Goal: Task Accomplishment & Management: Complete application form

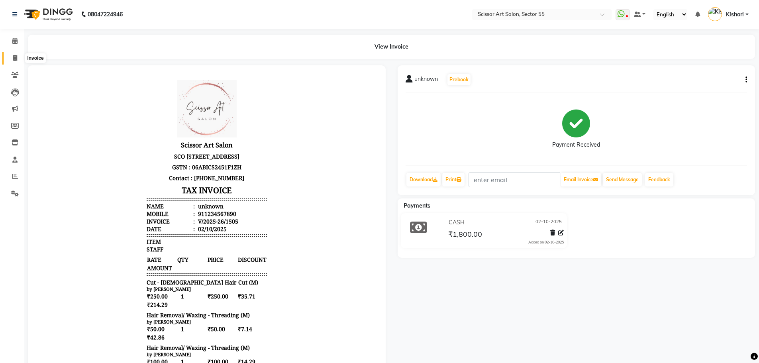
click at [16, 58] on icon at bounding box center [15, 58] width 4 height 6
select select "service"
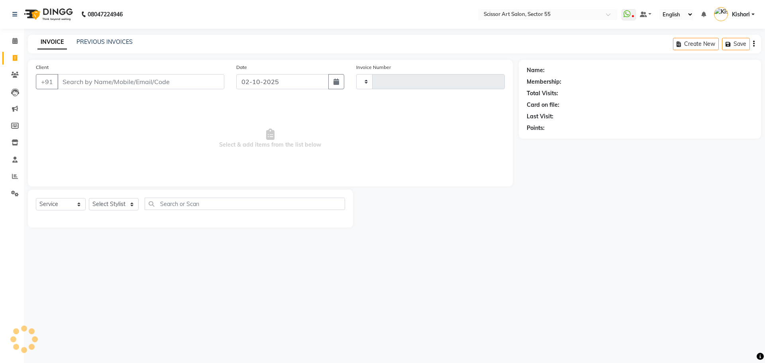
type input "1506"
select select "4753"
drag, startPoint x: 130, startPoint y: 190, endPoint x: 131, endPoint y: 202, distance: 12.0
click at [131, 192] on div "Select Service Product Membership Package Voucher Prepaid Gift Card Select Styl…" at bounding box center [190, 209] width 325 height 38
click at [131, 202] on select "Select Stylist [PERSON_NAME] ([DEMOGRAPHIC_DATA] hairdresser) [PERSON_NAME] [PE…" at bounding box center [131, 204] width 84 height 12
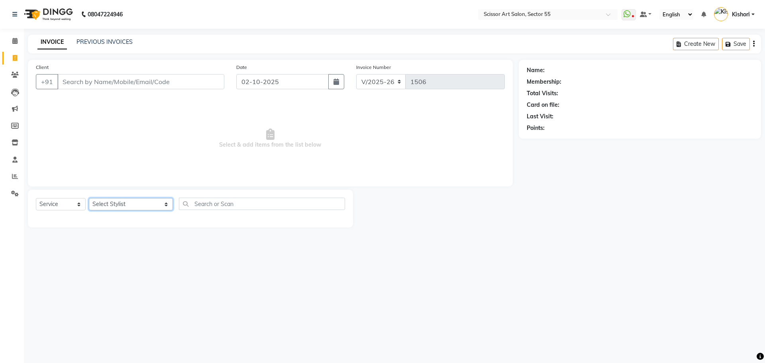
select select "77112"
click at [89, 198] on select "Select Stylist [PERSON_NAME] ([DEMOGRAPHIC_DATA] hairdresser) [PERSON_NAME] [PE…" at bounding box center [131, 204] width 84 height 12
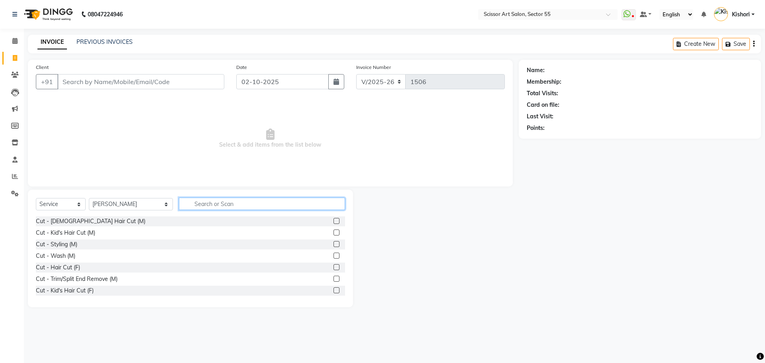
click at [254, 207] on input "text" at bounding box center [262, 204] width 166 height 12
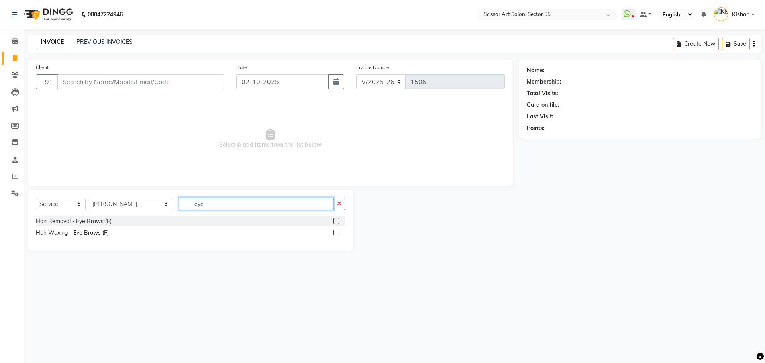
type input "eye"
click at [338, 221] on label at bounding box center [336, 221] width 6 height 6
click at [338, 221] on input "checkbox" at bounding box center [335, 221] width 5 height 5
click at [338, 221] on label at bounding box center [336, 221] width 6 height 6
click at [338, 221] on input "checkbox" at bounding box center [335, 221] width 5 height 5
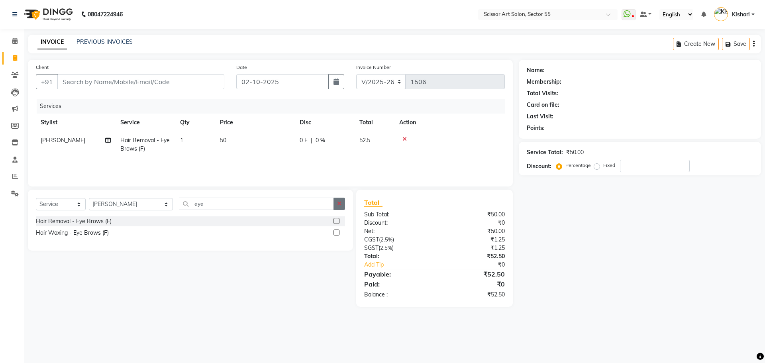
click at [338, 221] on label at bounding box center [336, 221] width 6 height 6
click at [338, 221] on input "checkbox" at bounding box center [335, 221] width 5 height 5
checkbox input "true"
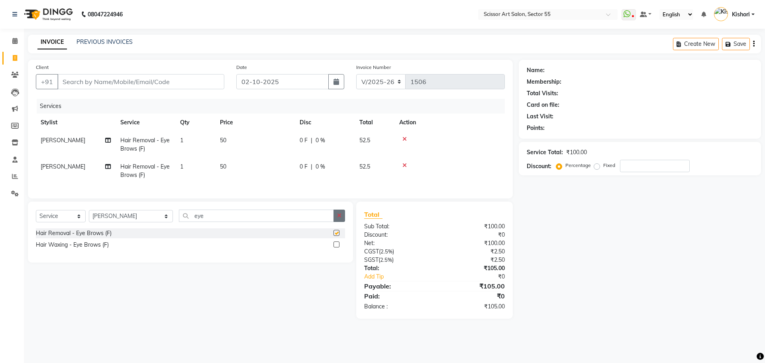
click at [338, 218] on icon "button" at bounding box center [339, 216] width 4 height 6
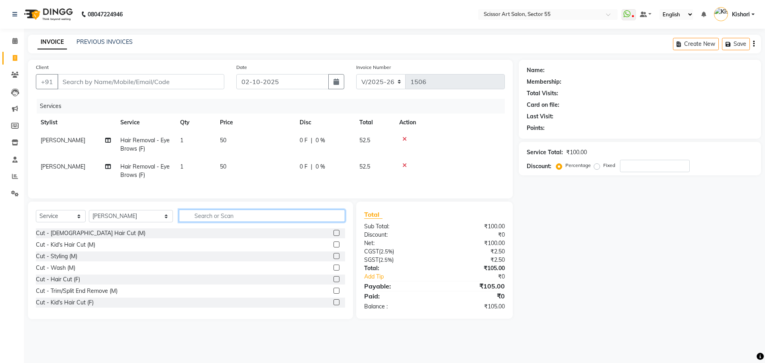
click at [257, 222] on input "text" at bounding box center [262, 215] width 166 height 12
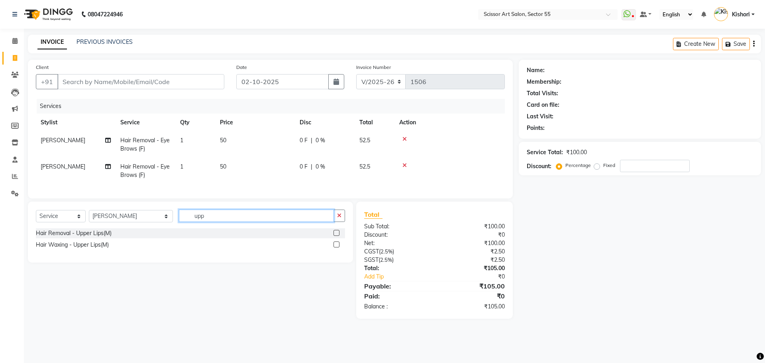
type input "upp"
click at [334, 236] on label at bounding box center [336, 233] width 6 height 6
click at [334, 236] on input "checkbox" at bounding box center [335, 233] width 5 height 5
click at [334, 238] on div "Select Service Product Membership Package Voucher Prepaid Gift Card Select Styl…" at bounding box center [190, 232] width 325 height 61
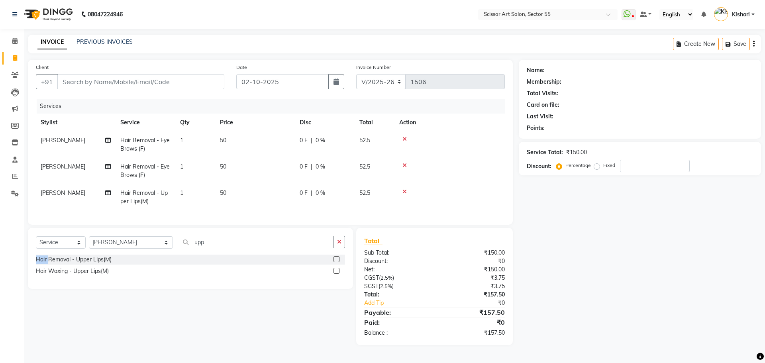
checkbox input "false"
click at [254, 248] on input "upp" at bounding box center [256, 242] width 155 height 12
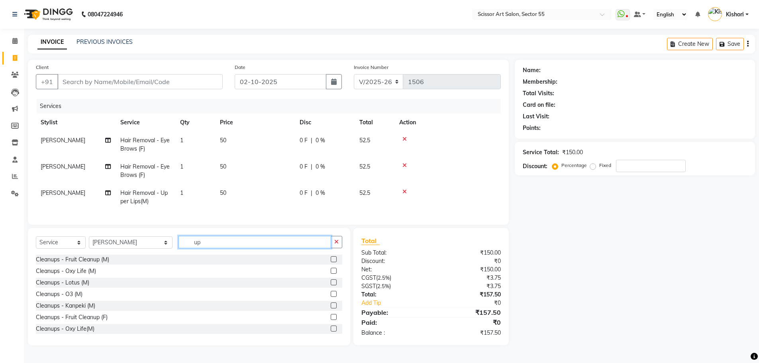
type input "u"
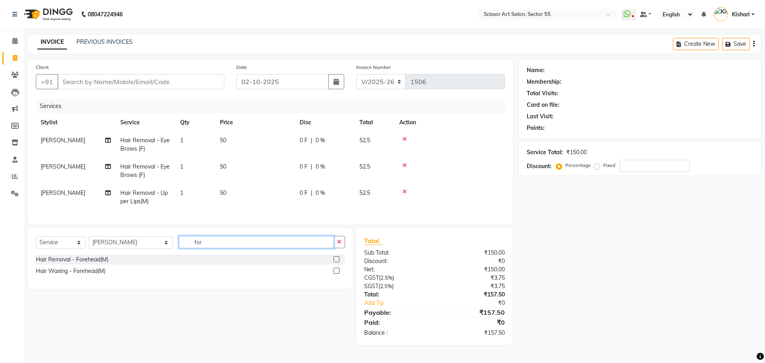
type input "for"
click at [335, 262] on label at bounding box center [336, 259] width 6 height 6
click at [335, 262] on input "checkbox" at bounding box center [335, 259] width 5 height 5
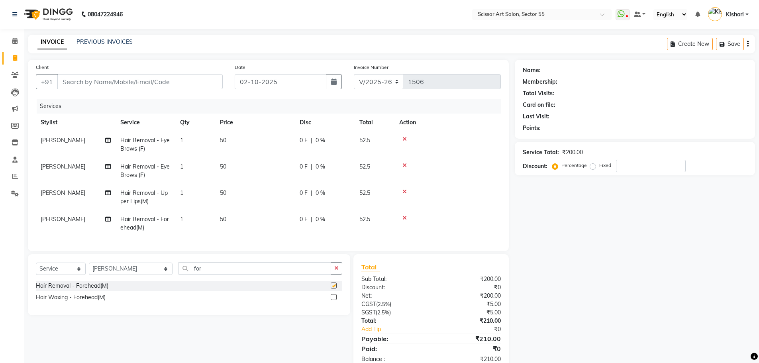
checkbox input "false"
click at [84, 82] on input "Client" at bounding box center [139, 81] width 165 height 15
type input "1"
type input "0"
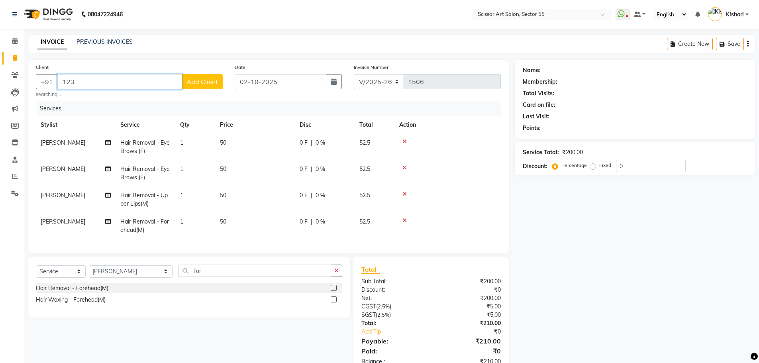
type input "123"
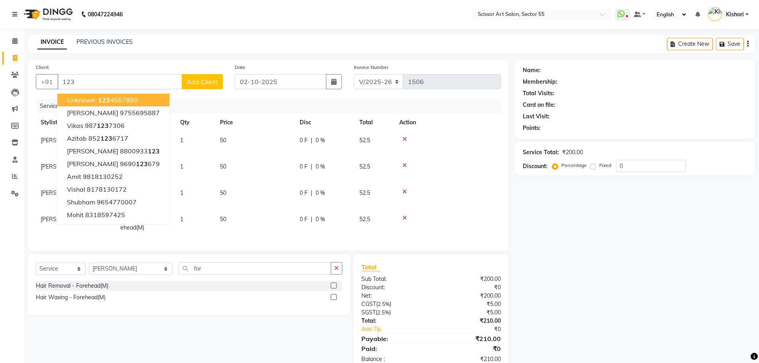
click at [194, 83] on span "Add Client" at bounding box center [201, 82] width 31 height 8
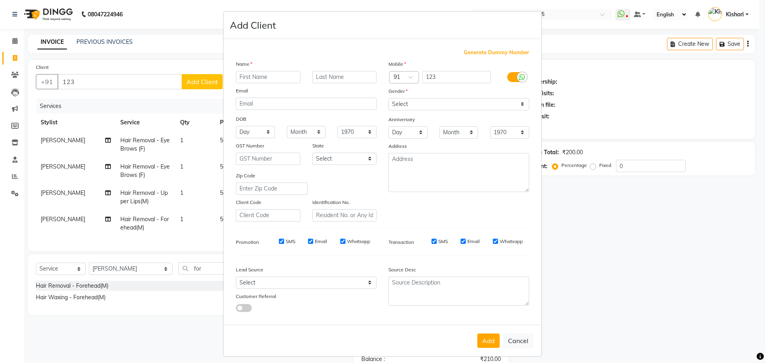
click at [194, 82] on ngb-modal-window "Add Client Generate Dummy Number Name Email DOB Day 01 02 03 04 05 06 07 08 09 …" at bounding box center [382, 181] width 765 height 363
click at [525, 342] on button "Cancel" at bounding box center [518, 340] width 31 height 15
select select
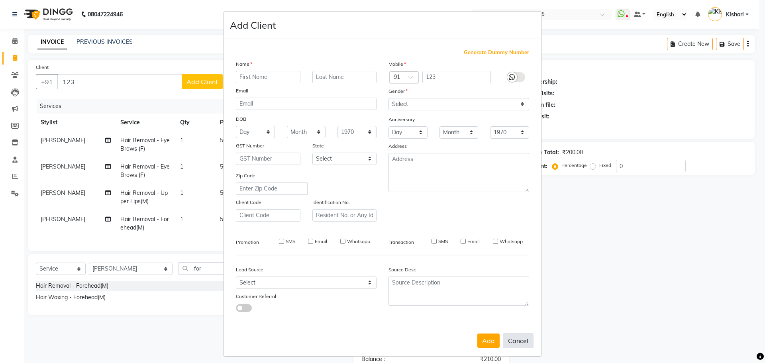
select select
checkbox input "false"
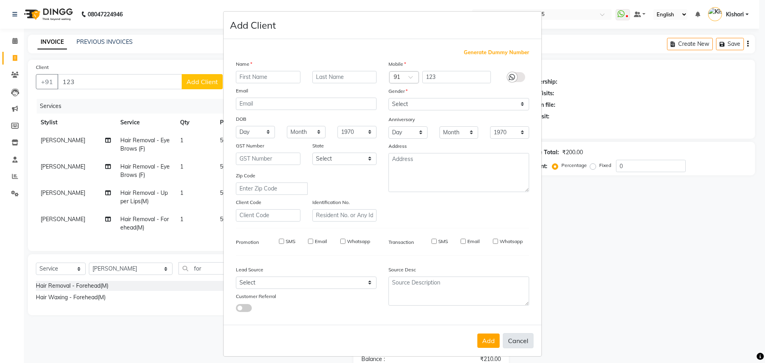
checkbox input "false"
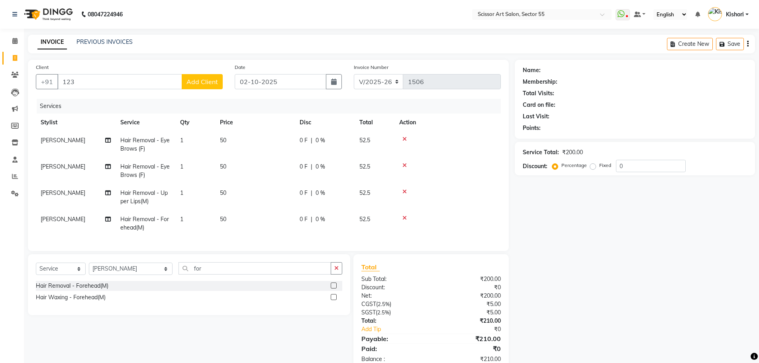
click at [137, 74] on div "Client +91 123 Add Client" at bounding box center [129, 79] width 199 height 33
click at [137, 74] on input "123" at bounding box center [119, 81] width 125 height 15
click at [138, 84] on input "123" at bounding box center [119, 81] width 125 height 15
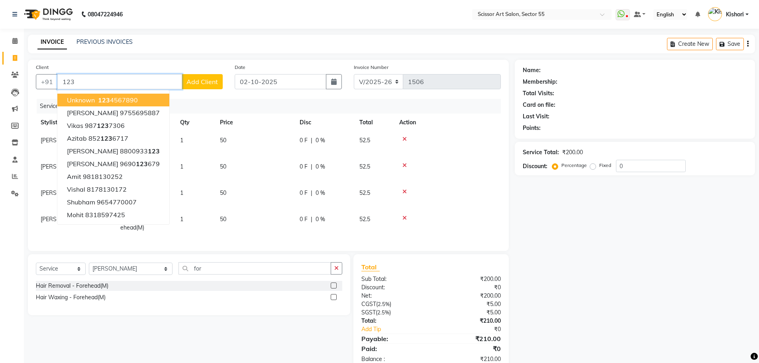
click at [143, 97] on button "unknown 123 4567890" at bounding box center [113, 100] width 112 height 13
type input "1234567890"
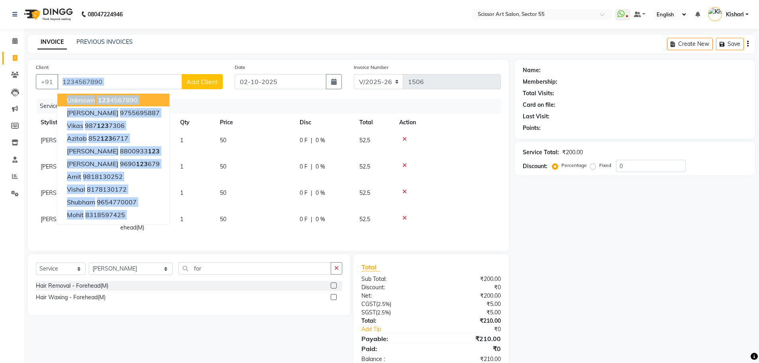
click at [143, 97] on div "Client [PHONE_NUMBER] unknown 123 4567890 [PERSON_NAME] 9755695887 Vikas 987 12…" at bounding box center [268, 155] width 481 height 191
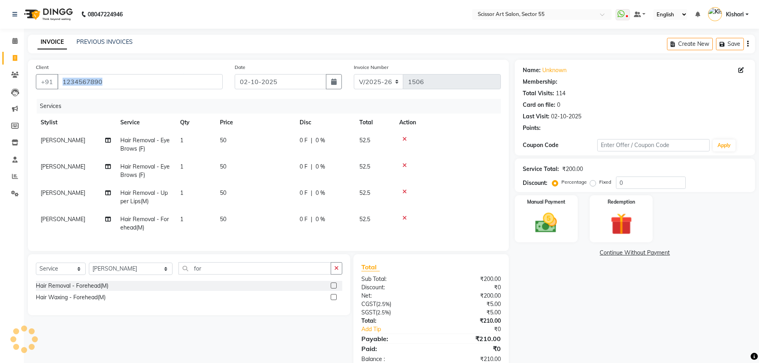
select select "1: Object"
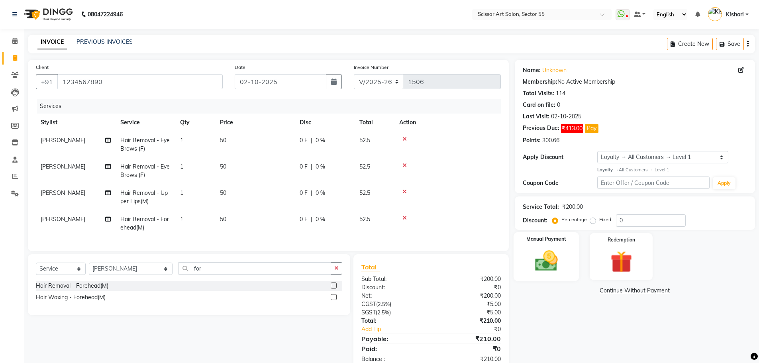
click at [566, 258] on div "Manual Payment" at bounding box center [546, 256] width 66 height 49
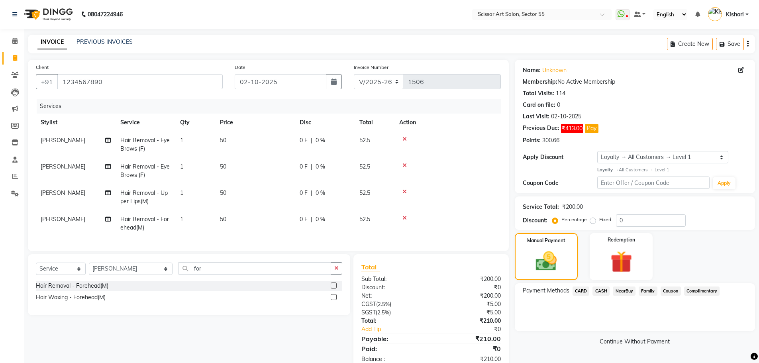
scroll to position [26, 0]
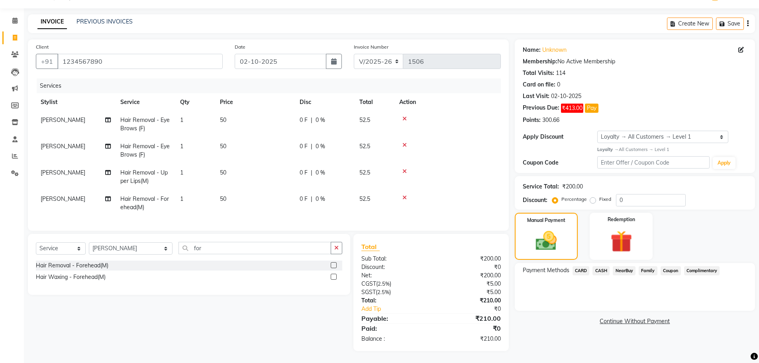
click at [587, 266] on span "CARD" at bounding box center [580, 270] width 17 height 9
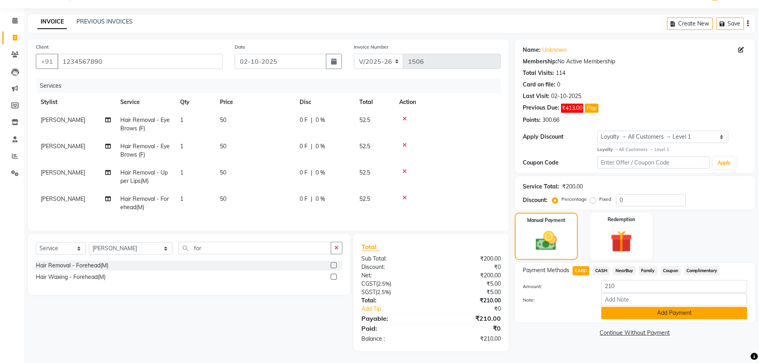
click at [642, 307] on button "Add Payment" at bounding box center [674, 313] width 146 height 12
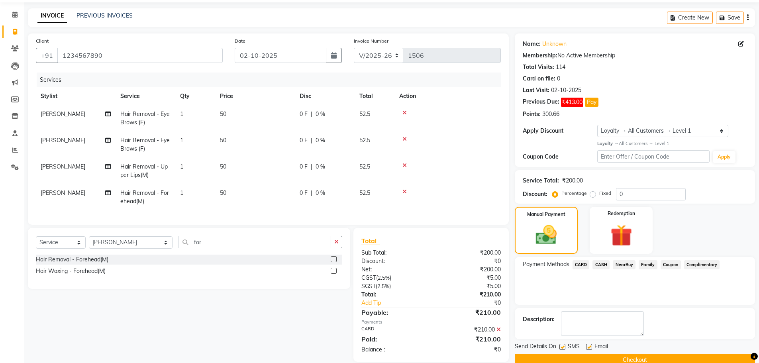
scroll to position [63, 0]
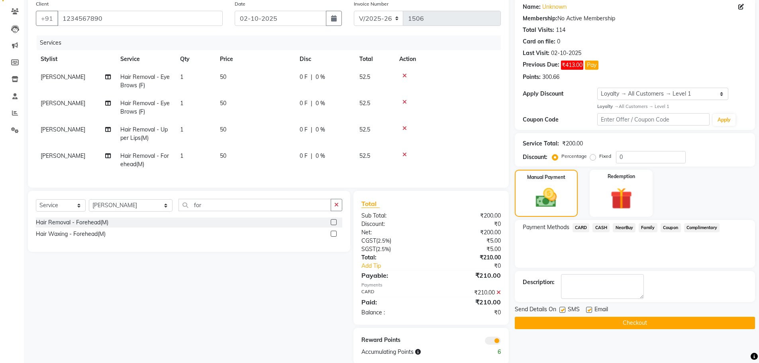
click at [498, 345] on span at bounding box center [493, 341] width 16 height 8
click at [501, 342] on input "checkbox" at bounding box center [501, 342] width 0 height 0
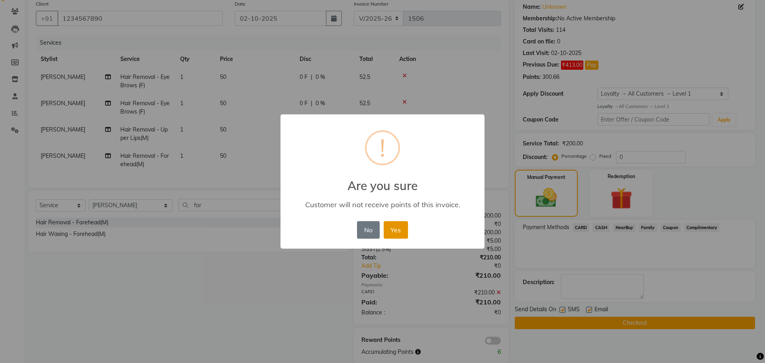
click at [397, 230] on button "Yes" at bounding box center [396, 230] width 24 height 18
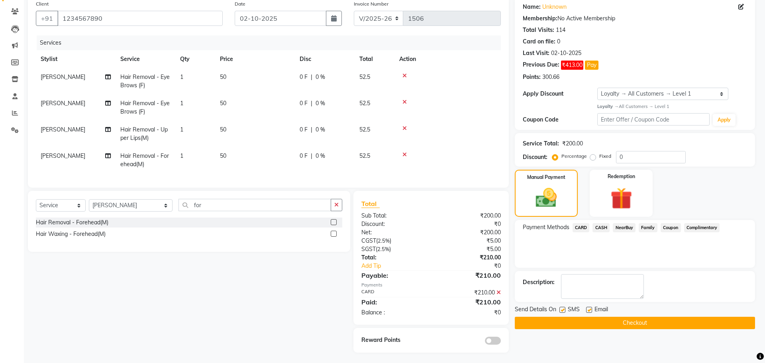
drag, startPoint x: 397, startPoint y: 230, endPoint x: 403, endPoint y: 233, distance: 6.1
click at [397, 230] on div "× ! Are you sure Customer will not receive points of this invoice. No No Yes" at bounding box center [382, 181] width 765 height 363
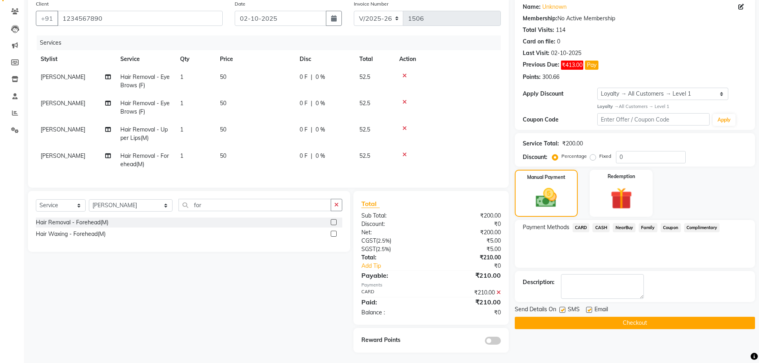
drag, startPoint x: 607, startPoint y: 326, endPoint x: 599, endPoint y: 327, distance: 7.6
click at [605, 326] on button "Checkout" at bounding box center [635, 323] width 240 height 12
